Goal: Information Seeking & Learning: Learn about a topic

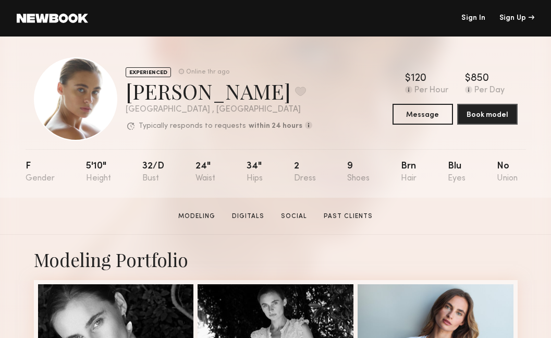
scroll to position [7, 0]
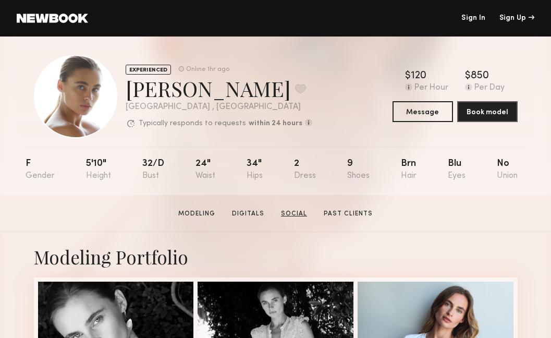
click at [298, 210] on link "Social" at bounding box center [294, 213] width 34 height 9
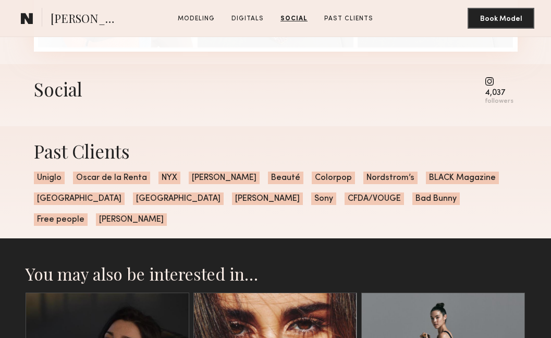
scroll to position [1282, 0]
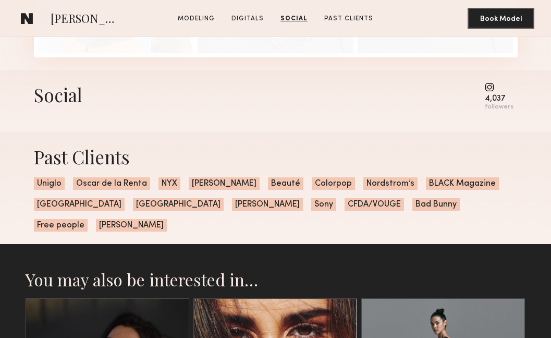
click at [489, 91] on div "4,037 followers" at bounding box center [499, 96] width 29 height 29
click at [65, 99] on div "Social" at bounding box center [58, 94] width 48 height 25
click at [488, 87] on common-icon at bounding box center [499, 86] width 29 height 9
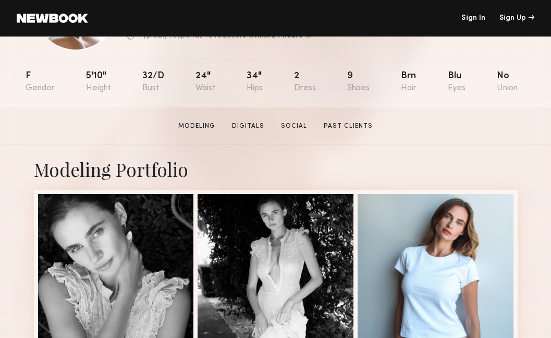
scroll to position [90, 0]
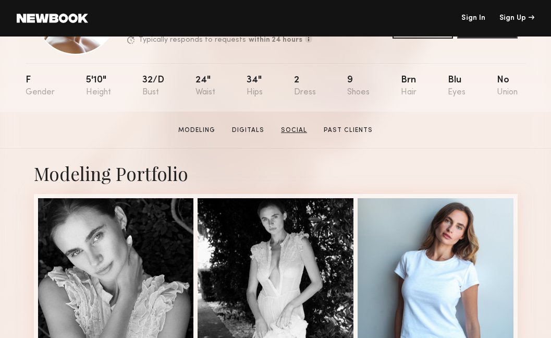
click at [298, 126] on link "Social" at bounding box center [294, 130] width 34 height 9
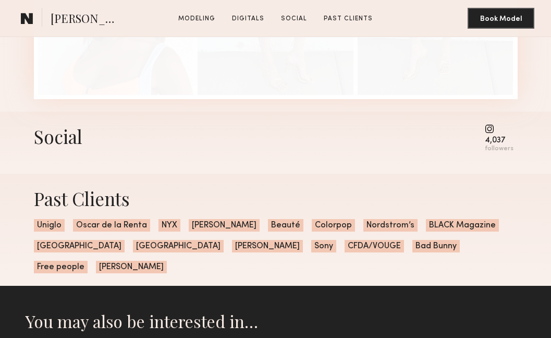
scroll to position [1288, 0]
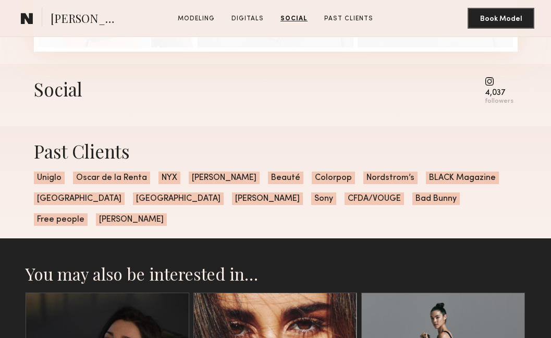
click at [489, 89] on div "4,037" at bounding box center [499, 93] width 29 height 8
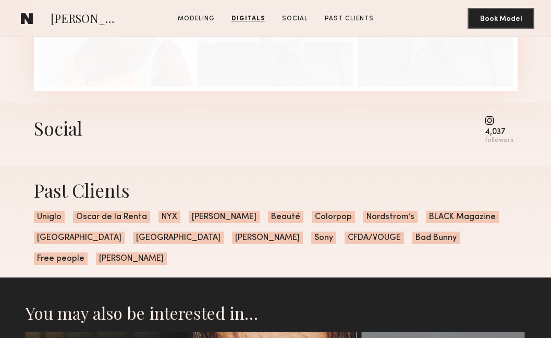
scroll to position [1250, 0]
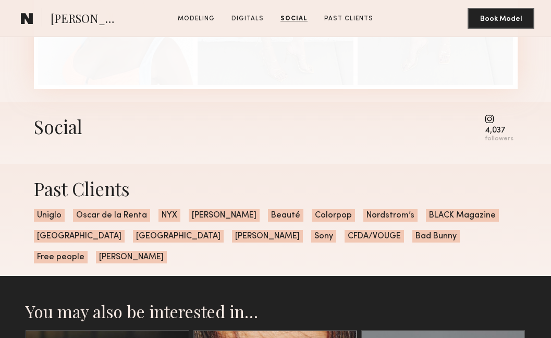
click at [492, 137] on div "followers" at bounding box center [499, 139] width 29 height 8
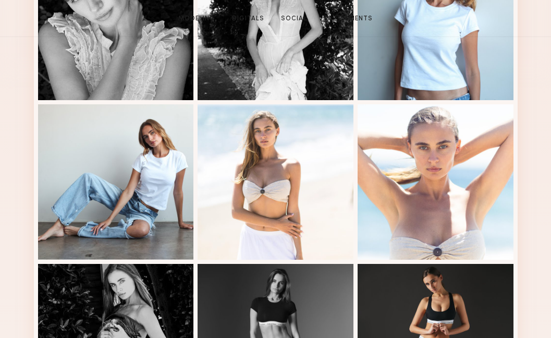
scroll to position [0, 0]
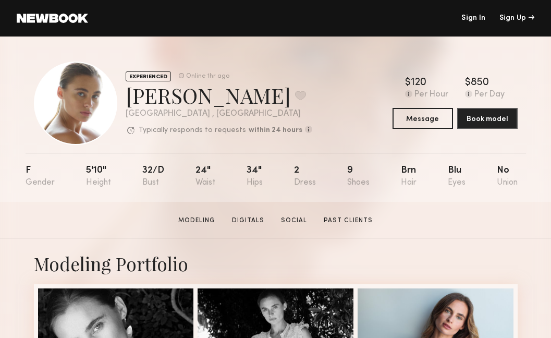
click at [92, 178] on div "5'10"" at bounding box center [98, 176] width 25 height 21
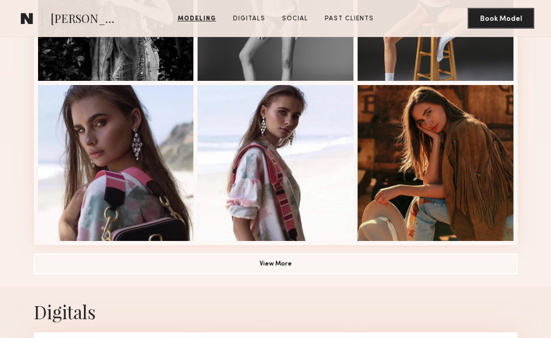
scroll to position [684, 0]
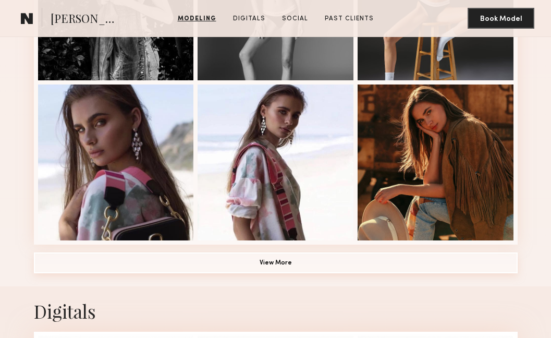
click at [283, 268] on button "View More" at bounding box center [276, 262] width 484 height 21
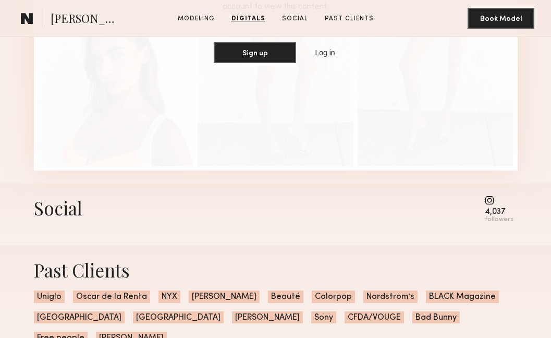
scroll to position [1780, 0]
